Goal: Information Seeking & Learning: Learn about a topic

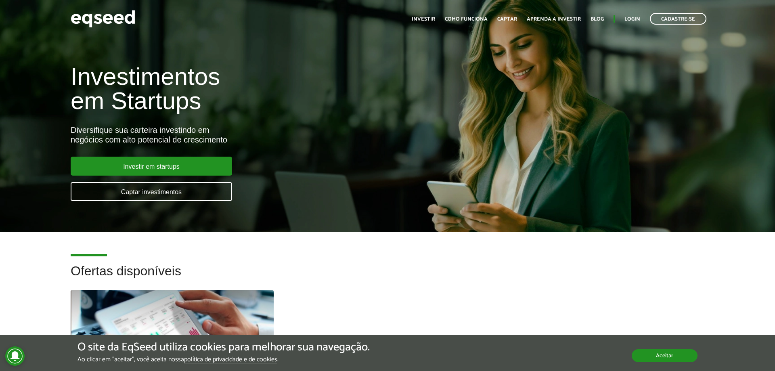
click at [676, 357] on button "Aceitar" at bounding box center [665, 355] width 66 height 13
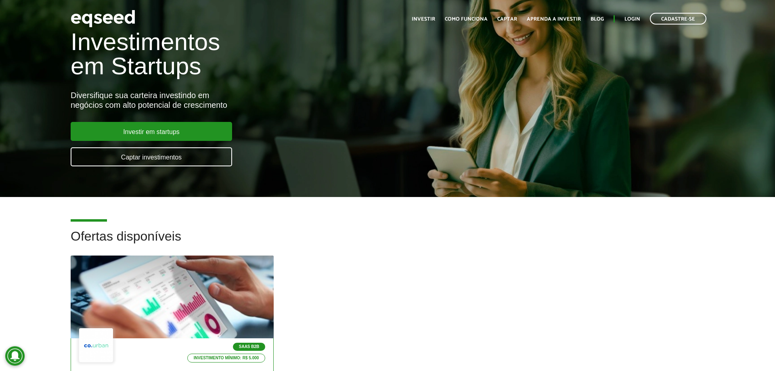
scroll to position [165, 0]
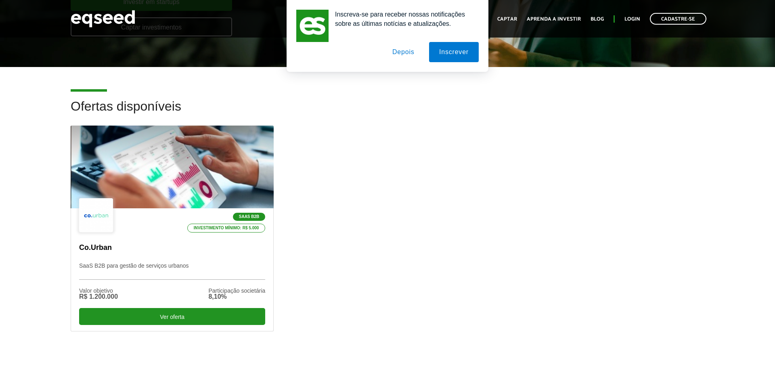
click at [409, 48] on button "Depois" at bounding box center [403, 52] width 42 height 20
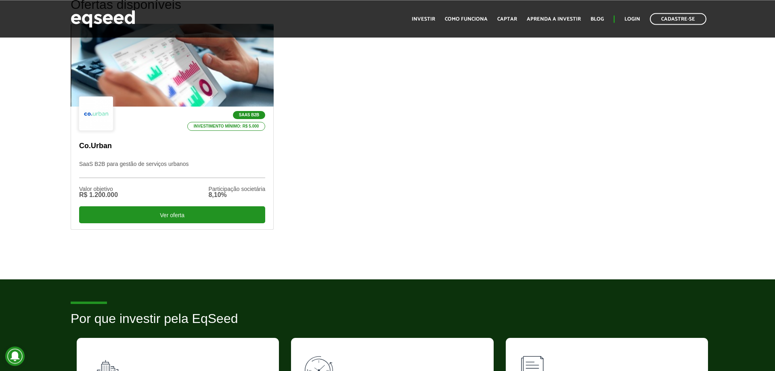
scroll to position [288, 0]
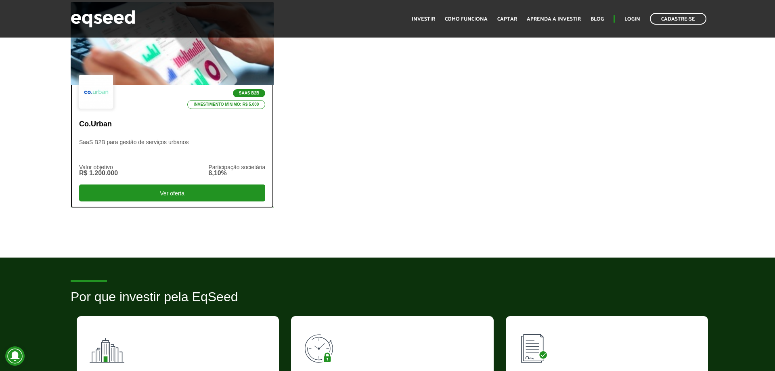
click at [191, 149] on p "SaaS B2B para gestão de serviços urbanos" at bounding box center [172, 147] width 186 height 17
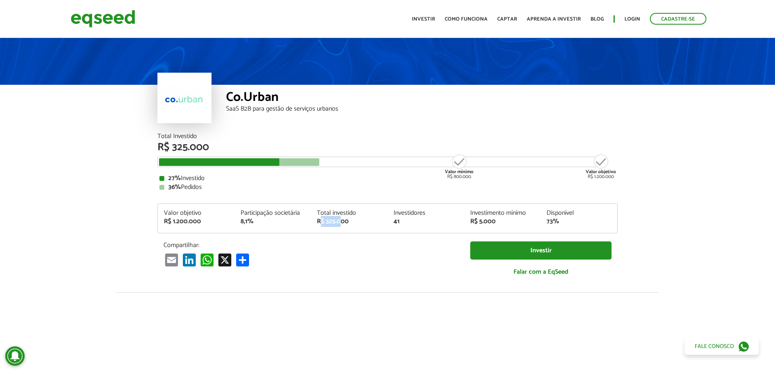
drag, startPoint x: 321, startPoint y: 219, endPoint x: 350, endPoint y: 221, distance: 29.1
click at [341, 221] on div "R$ 325.000" at bounding box center [349, 221] width 65 height 6
click at [354, 221] on div "R$ 325.000" at bounding box center [349, 221] width 65 height 6
drag, startPoint x: 394, startPoint y: 221, endPoint x: 409, endPoint y: 223, distance: 14.7
click at [405, 223] on div "41" at bounding box center [426, 221] width 65 height 6
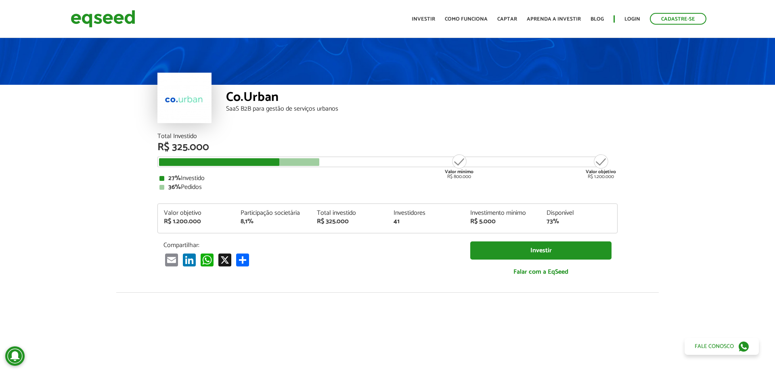
click at [429, 223] on div "41" at bounding box center [426, 221] width 65 height 6
drag, startPoint x: 480, startPoint y: 223, endPoint x: 505, endPoint y: 223, distance: 25.1
click at [501, 224] on div "R$ 5.000" at bounding box center [502, 221] width 65 height 6
click at [562, 220] on div "73%" at bounding box center [579, 221] width 65 height 6
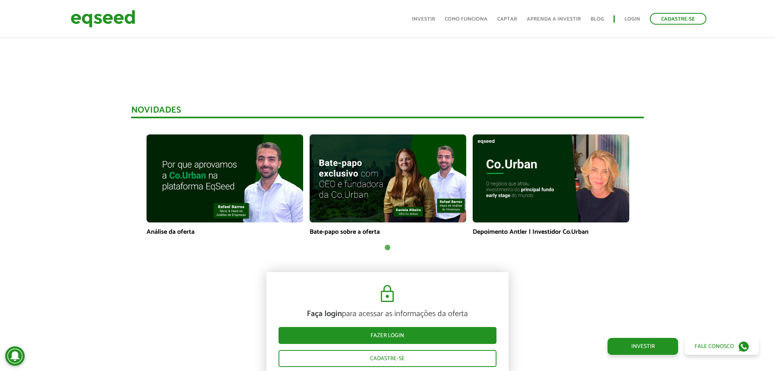
scroll to position [659, 0]
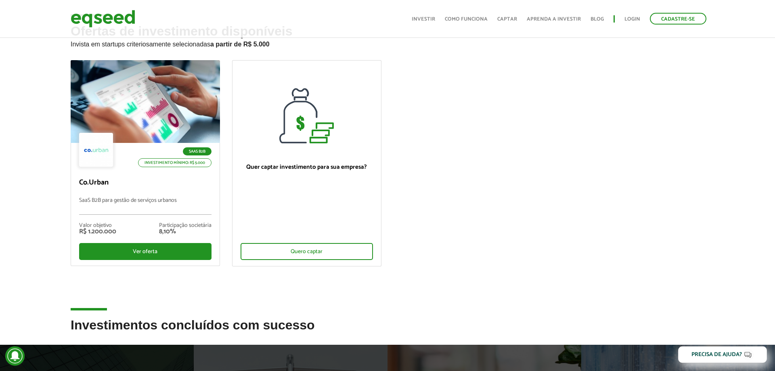
scroll to position [41, 0]
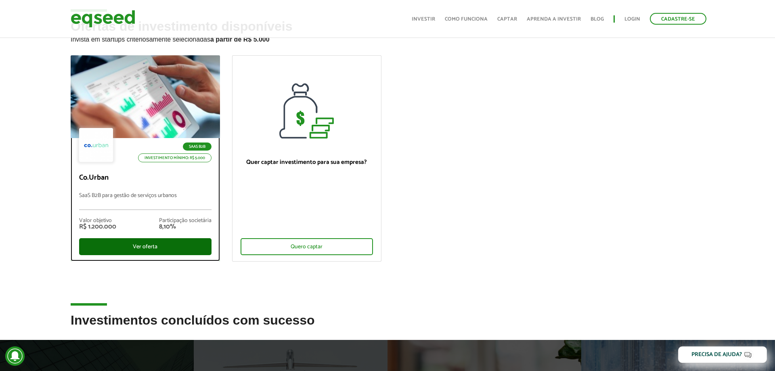
click at [170, 243] on div "Ver oferta" at bounding box center [145, 246] width 132 height 17
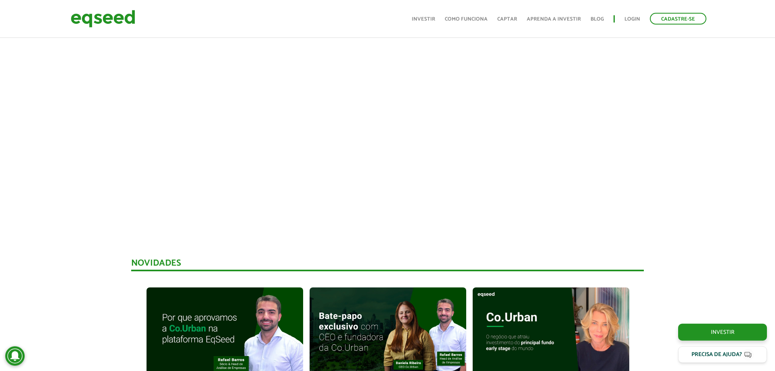
scroll to position [247, 0]
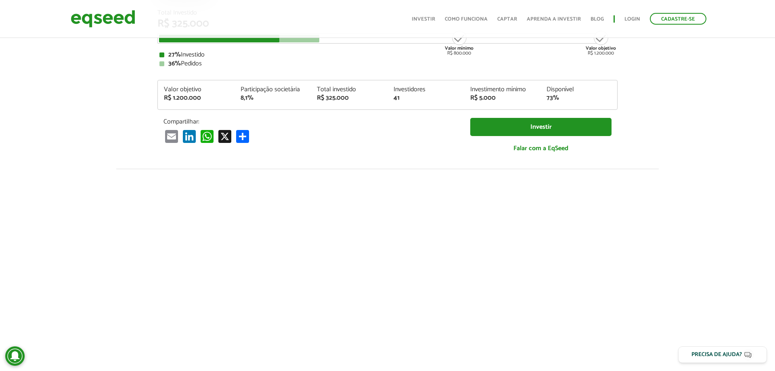
scroll to position [0, 0]
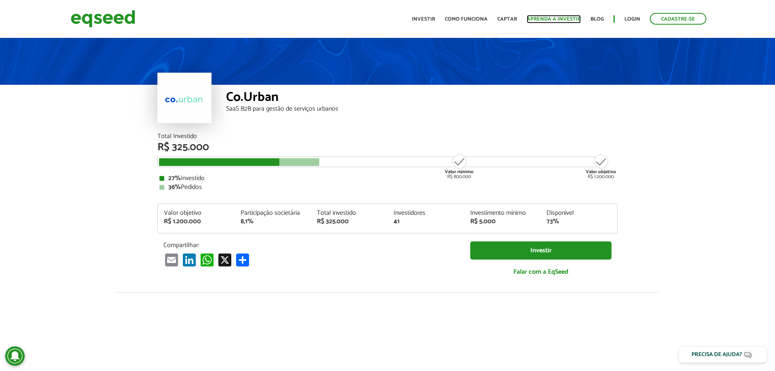
click at [554, 20] on link "Aprenda a investir" at bounding box center [554, 19] width 54 height 5
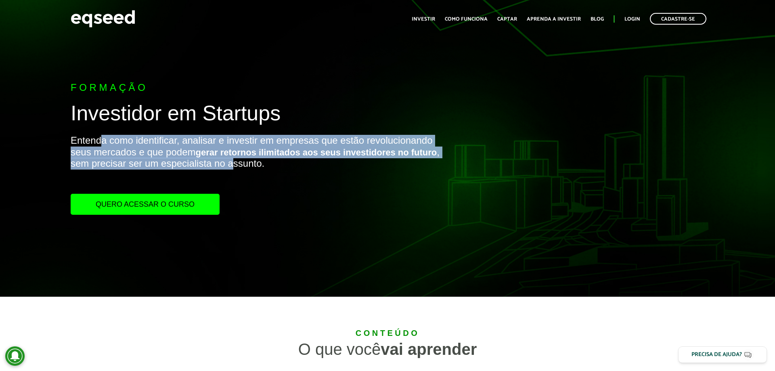
drag, startPoint x: 103, startPoint y: 144, endPoint x: 243, endPoint y: 164, distance: 140.8
click at [232, 163] on p "Entenda como identificar, analisar e investir em empresas que estão revoluciona…" at bounding box center [259, 164] width 376 height 59
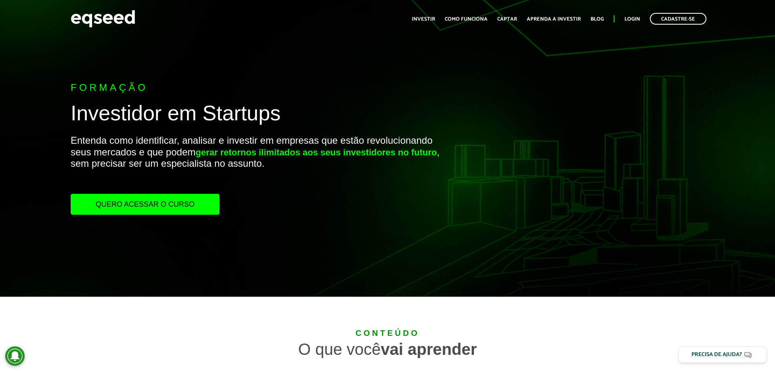
click at [258, 166] on p "Entenda como identificar, analisar e investir em empresas que estão revoluciona…" at bounding box center [259, 164] width 376 height 59
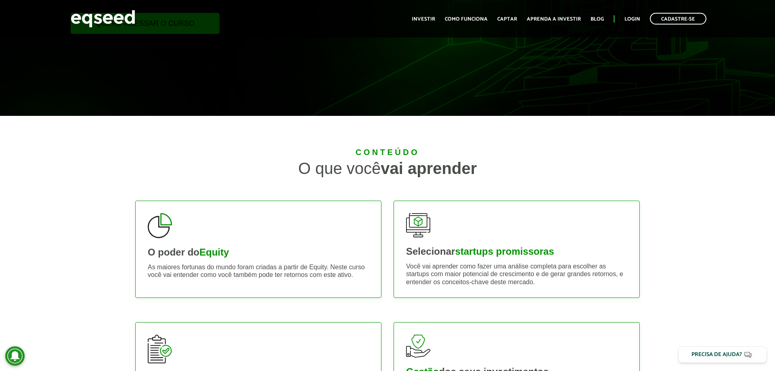
scroll to position [206, 0]
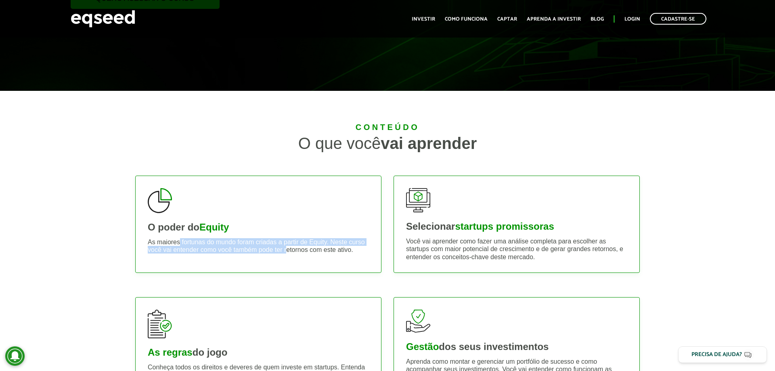
drag, startPoint x: 181, startPoint y: 243, endPoint x: 286, endPoint y: 248, distance: 105.9
click at [286, 248] on p "As maiores fortunas do mundo foram criadas a partir de Equity. Neste curso você…" at bounding box center [258, 245] width 221 height 15
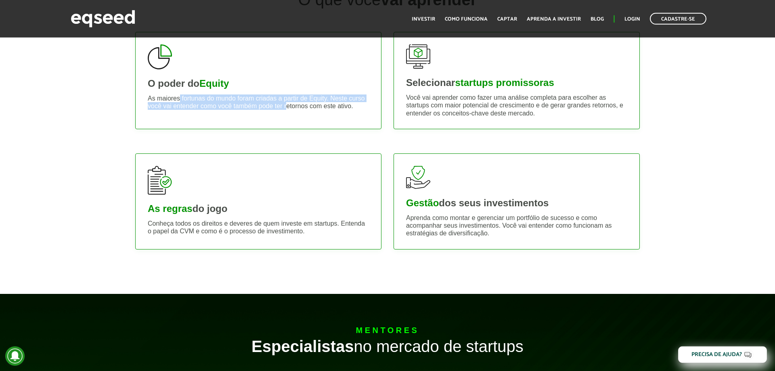
scroll to position [371, 0]
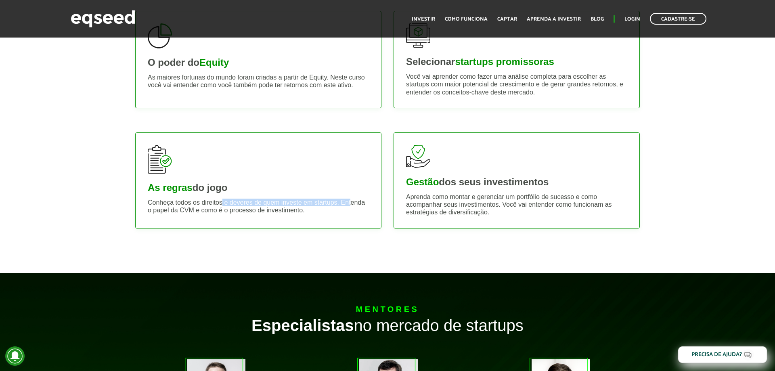
drag, startPoint x: 223, startPoint y: 202, endPoint x: 352, endPoint y: 202, distance: 129.2
click at [350, 201] on p "Conheça todos os direitos e deveres de quem investe em startups. Entenda o pape…" at bounding box center [258, 206] width 221 height 15
click at [358, 203] on p "Conheça todos os direitos e deveres de quem investe em startups. Entenda o pape…" at bounding box center [258, 206] width 221 height 15
drag, startPoint x: 181, startPoint y: 206, endPoint x: 223, endPoint y: 207, distance: 42.8
click at [223, 207] on p "Conheça todos os direitos e deveres de quem investe em startups. Entenda o pape…" at bounding box center [258, 206] width 221 height 15
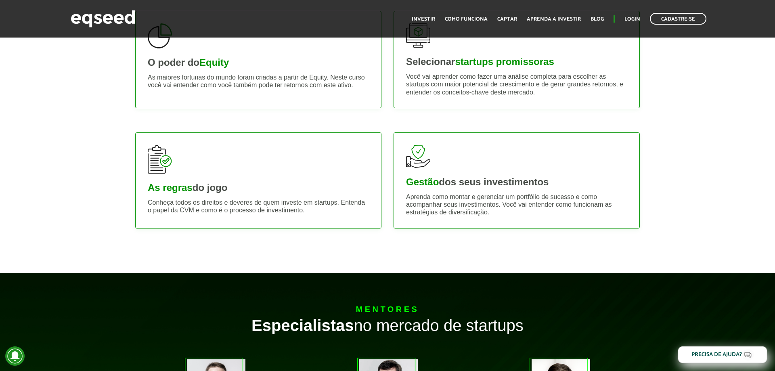
drag, startPoint x: 257, startPoint y: 211, endPoint x: 300, endPoint y: 216, distance: 43.9
click at [259, 211] on p "Conheça todos os direitos e deveres de quem investe em startups. Entenda o pape…" at bounding box center [258, 206] width 221 height 15
click at [300, 216] on div "As regras do jogo Conheça todos os direitos e deveres de quem investe em startu…" at bounding box center [258, 180] width 246 height 96
drag, startPoint x: 426, startPoint y: 195, endPoint x: 490, endPoint y: 199, distance: 64.3
click at [487, 199] on p "Aprenda como montar e gerenciar um portfólio de sucesso e como acompanhar seus …" at bounding box center [516, 204] width 221 height 23
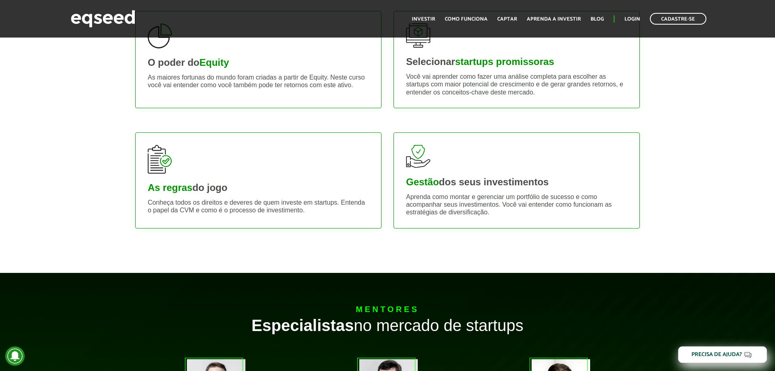
click at [500, 199] on p "Aprenda como montar e gerenciar um portfólio de sucesso e como acompanhar seus …" at bounding box center [516, 204] width 221 height 23
drag, startPoint x: 478, startPoint y: 197, endPoint x: 584, endPoint y: 201, distance: 105.5
click at [584, 201] on p "Aprenda como montar e gerenciar um portfólio de sucesso e como acompanhar seus …" at bounding box center [516, 204] width 221 height 23
click at [596, 202] on p "Aprenda como montar e gerenciar um portfólio de sucesso e como acompanhar seus …" at bounding box center [516, 204] width 221 height 23
drag, startPoint x: 500, startPoint y: 206, endPoint x: 591, endPoint y: 205, distance: 90.9
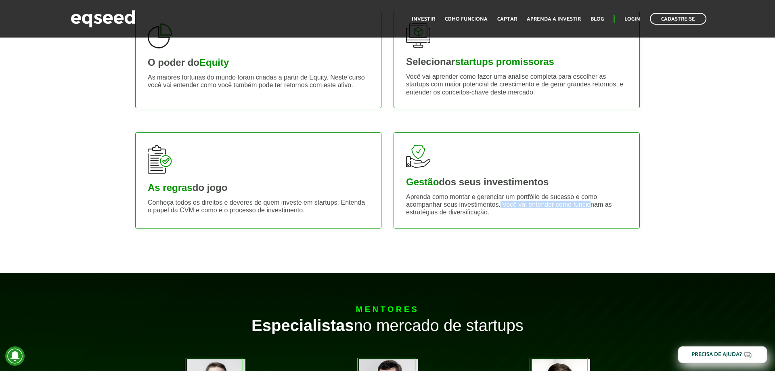
click at [590, 205] on p "Aprenda como montar e gerenciar um portfólio de sucesso e como acompanhar seus …" at bounding box center [516, 204] width 221 height 23
click at [603, 205] on p "Aprenda como montar e gerenciar um portfólio de sucesso e como acompanhar seus …" at bounding box center [516, 204] width 221 height 23
drag, startPoint x: 424, startPoint y: 208, endPoint x: 482, endPoint y: 210, distance: 58.2
click at [450, 209] on p "Aprenda como montar e gerenciar um portfólio de sucesso e como acompanhar seus …" at bounding box center [516, 204] width 221 height 23
click at [484, 211] on p "Aprenda como montar e gerenciar um portfólio de sucesso e como acompanhar seus …" at bounding box center [516, 204] width 221 height 23
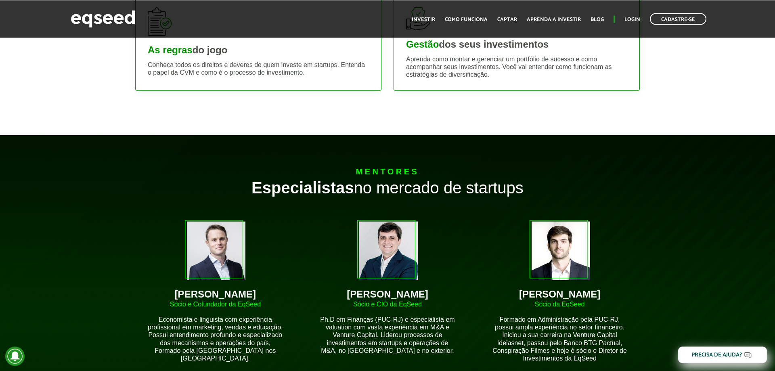
scroll to position [577, 0]
